Goal: Task Accomplishment & Management: Use online tool/utility

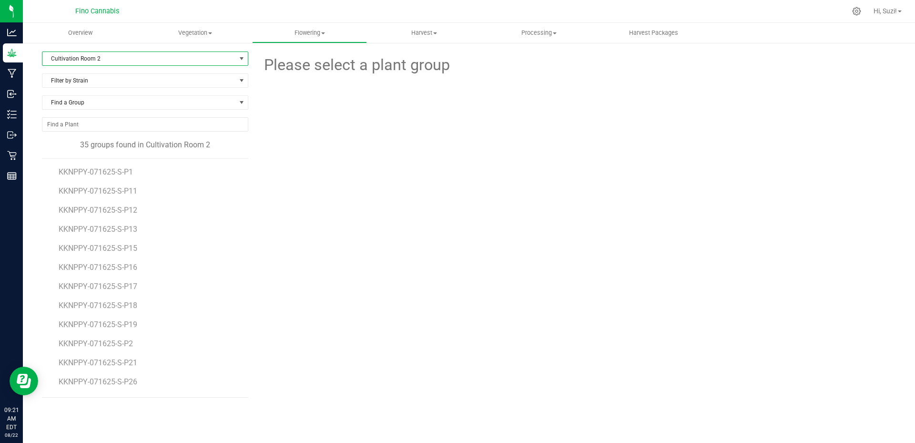
click at [237, 57] on span "select" at bounding box center [242, 58] width 12 height 13
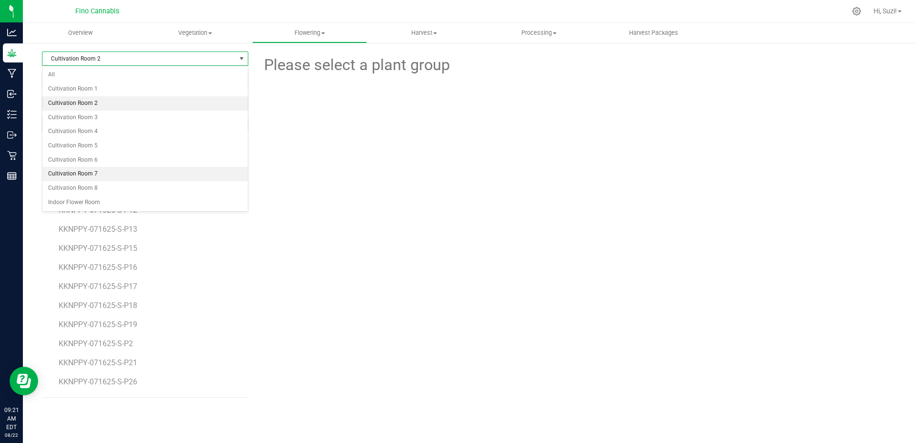
click at [148, 178] on li "Cultivation Room 7" at bounding box center [144, 174] width 205 height 14
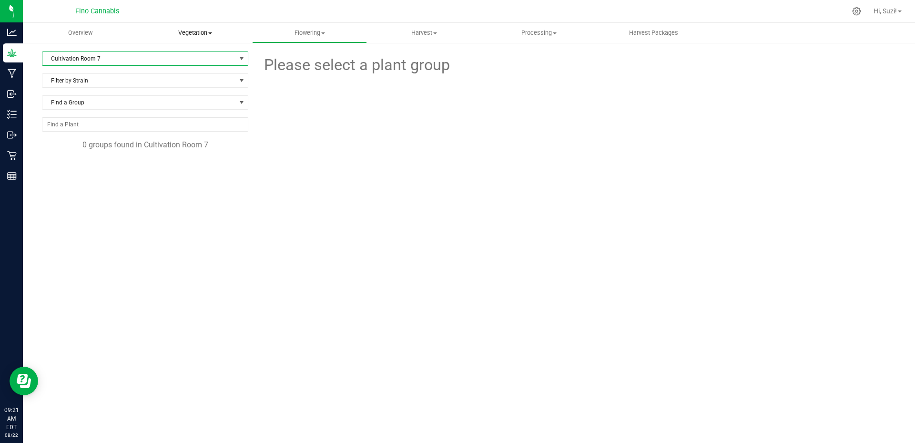
click at [213, 36] on span "Vegetation" at bounding box center [195, 33] width 114 height 9
click at [197, 61] on span "Veg groups" at bounding box center [168, 57] width 60 height 8
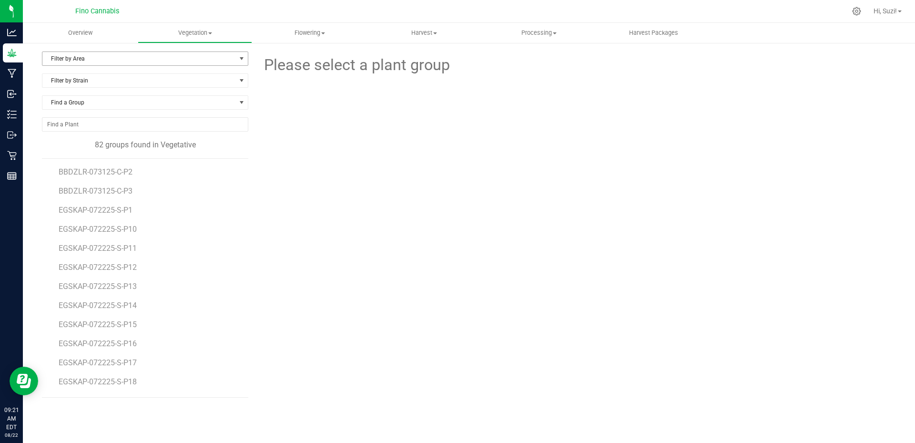
click at [206, 59] on span "Filter by Area" at bounding box center [138, 58] width 193 height 13
click at [154, 191] on li "Cultivation Room 7" at bounding box center [144, 188] width 205 height 14
drag, startPoint x: 148, startPoint y: 344, endPoint x: 53, endPoint y: 344, distance: 94.8
click at [53, 344] on div "EGSKAP-072225-S-P1 EGSKAP-072225-S-P10 EGSKAP-072225-S-P11 EGSKAP-072225-S-P12 …" at bounding box center [145, 277] width 206 height 239
copy span "EGSKAP-072225-S-P2"
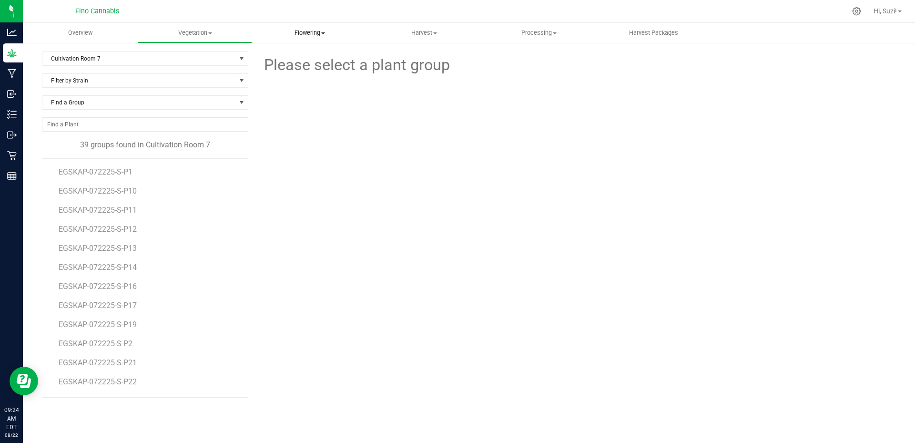
click at [327, 38] on uib-tab-heading "Flowering Create harvest Flowering groups Flowering plants Apply to plants Plan…" at bounding box center [309, 32] width 114 height 19
click at [314, 67] on span "Flowering groups" at bounding box center [291, 69] width 79 height 8
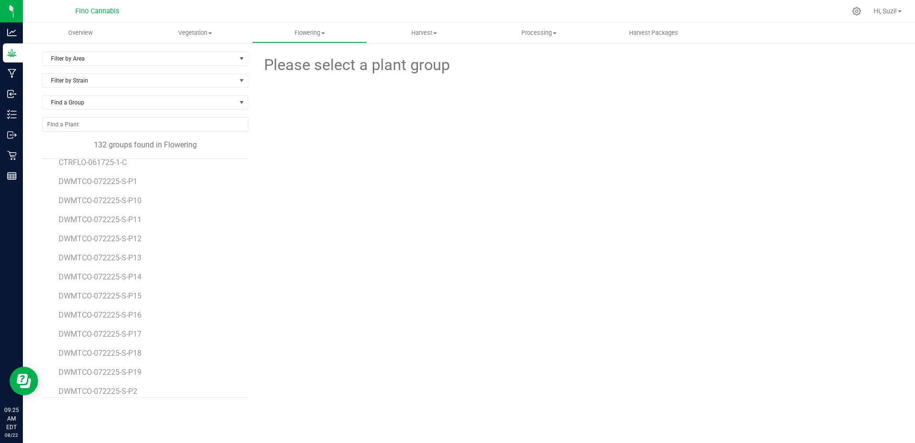
scroll to position [95, 0]
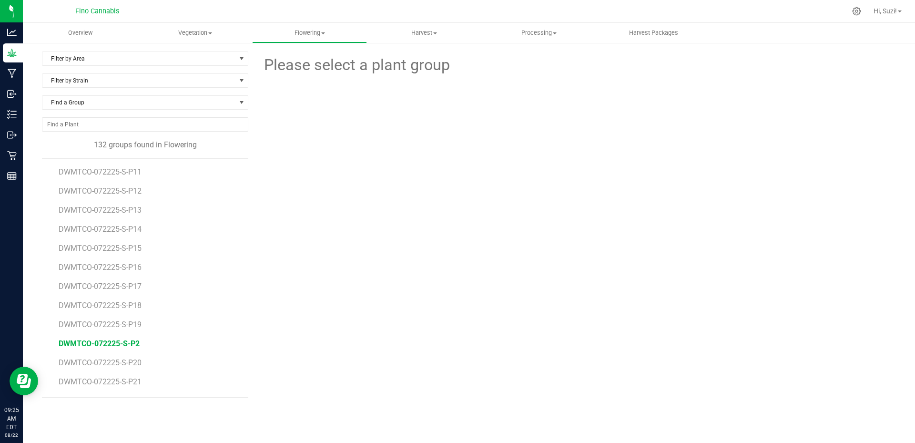
drag, startPoint x: 144, startPoint y: 339, endPoint x: 60, endPoint y: 344, distance: 84.5
click at [60, 344] on li "DWMTCO-072225-S-P2" at bounding box center [150, 339] width 183 height 19
copy span "DWMTCO-072225-S-P2"
click at [191, 60] on span "Filter by Area" at bounding box center [138, 58] width 193 height 13
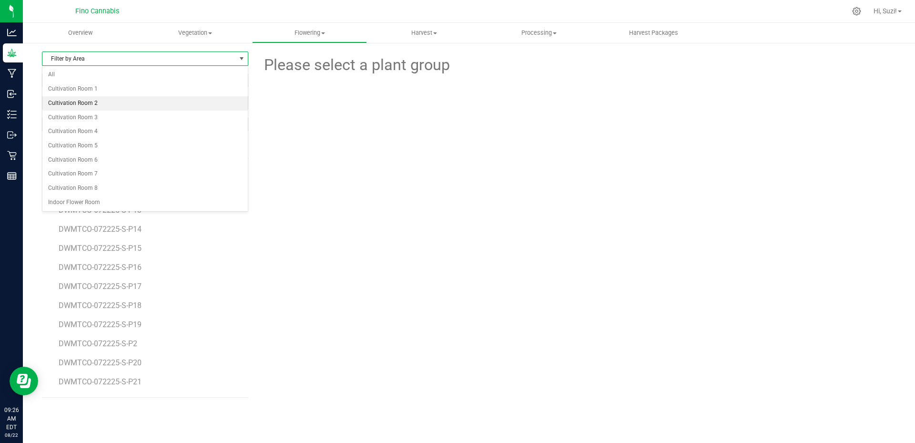
click at [132, 101] on li "Cultivation Room 2" at bounding box center [144, 103] width 205 height 14
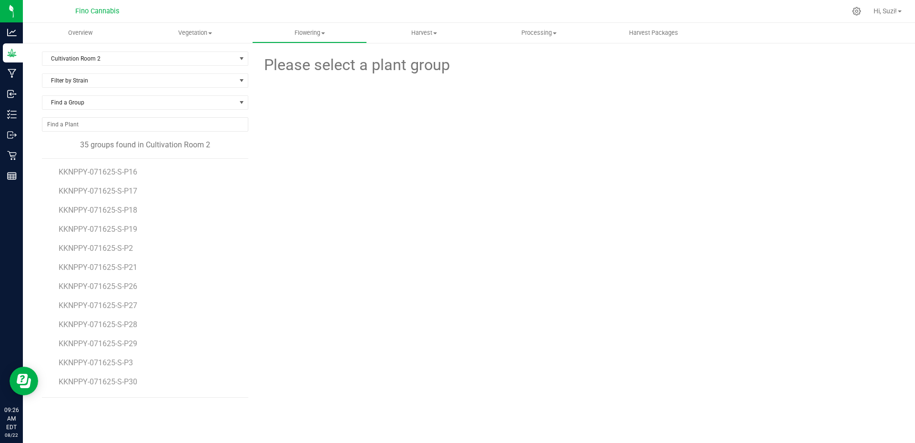
drag, startPoint x: 137, startPoint y: 248, endPoint x: 54, endPoint y: 252, distance: 82.5
click at [54, 252] on div "KKNPPY-071625-S-P1 KKNPPY-071625-S-P11 KKNPPY-071625-S-P12 KKNPPY-071625-S-P13 …" at bounding box center [145, 277] width 206 height 239
copy span "KKNPPY-071625-S-P2"
click at [228, 61] on span "Cultivation Room 2" at bounding box center [138, 58] width 193 height 13
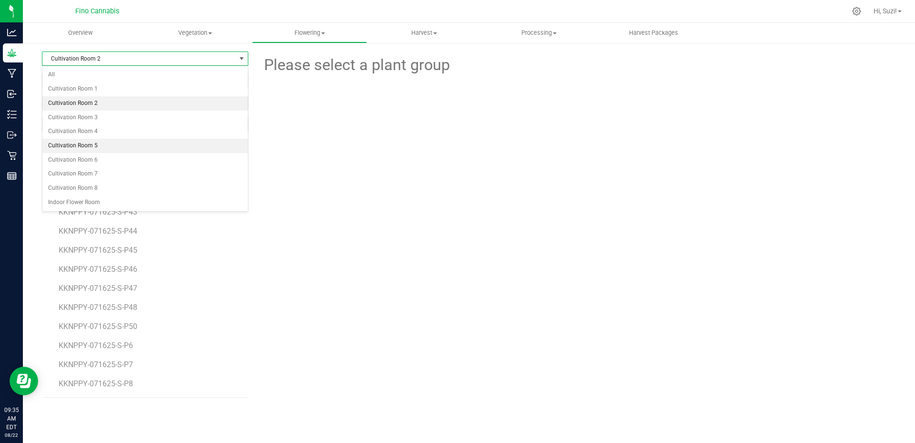
click at [121, 144] on li "Cultivation Room 5" at bounding box center [144, 146] width 205 height 14
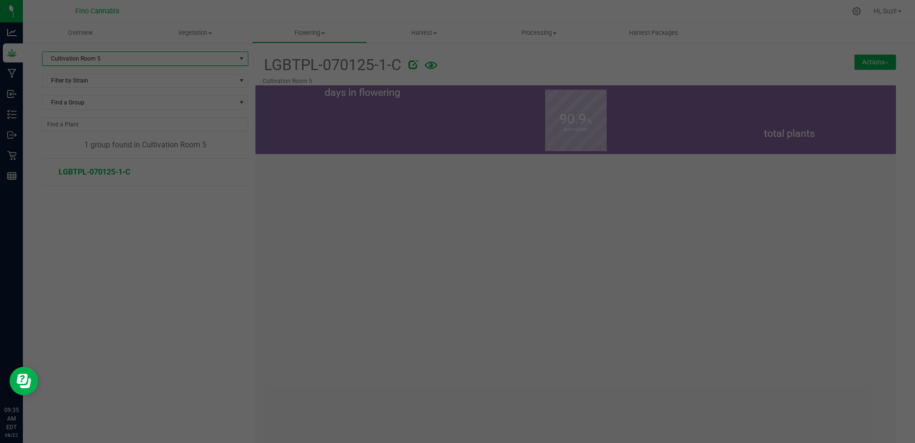
scroll to position [0, 0]
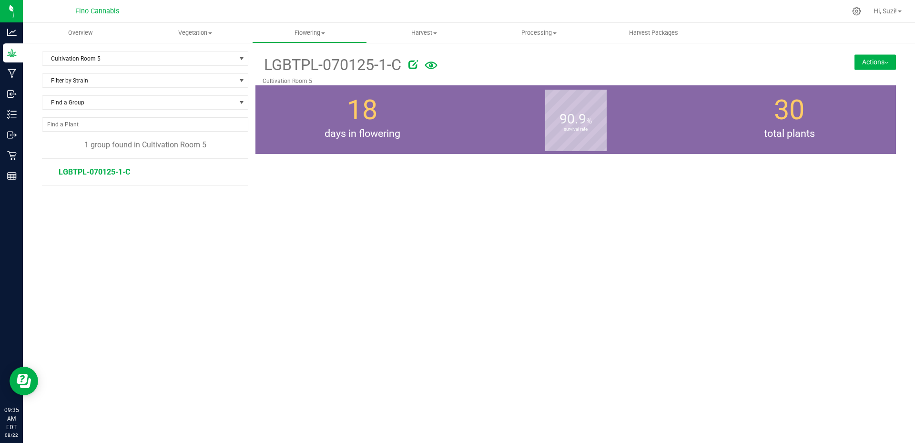
drag, startPoint x: 147, startPoint y: 173, endPoint x: 46, endPoint y: 171, distance: 101.5
click at [46, 171] on div "LGBTPL-070125-1-C" at bounding box center [145, 172] width 206 height 28
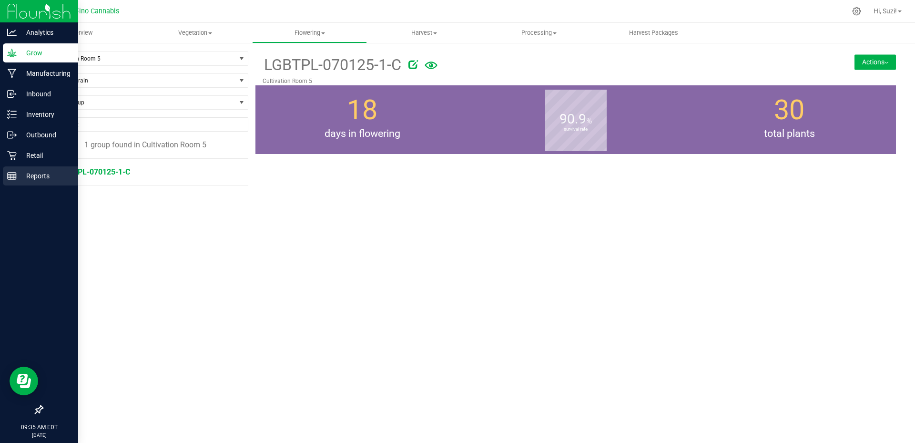
copy span "LGBTPL-070125-1-C"
